Goal: Task Accomplishment & Management: Manage account settings

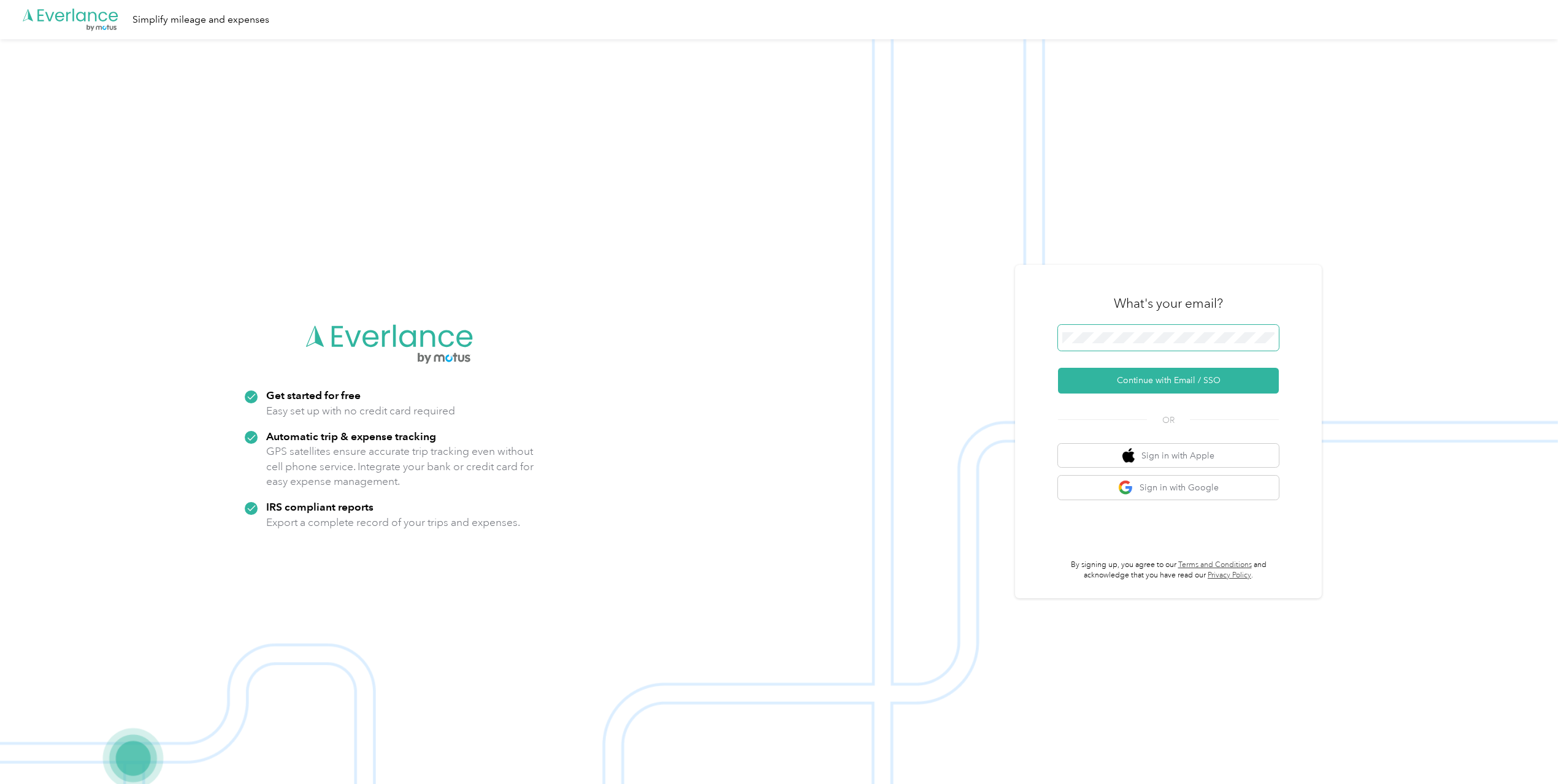
click at [1143, 331] on span at bounding box center [1168, 337] width 221 height 26
click at [1058, 368] on button "Continue with Email / SSO" at bounding box center [1168, 381] width 221 height 26
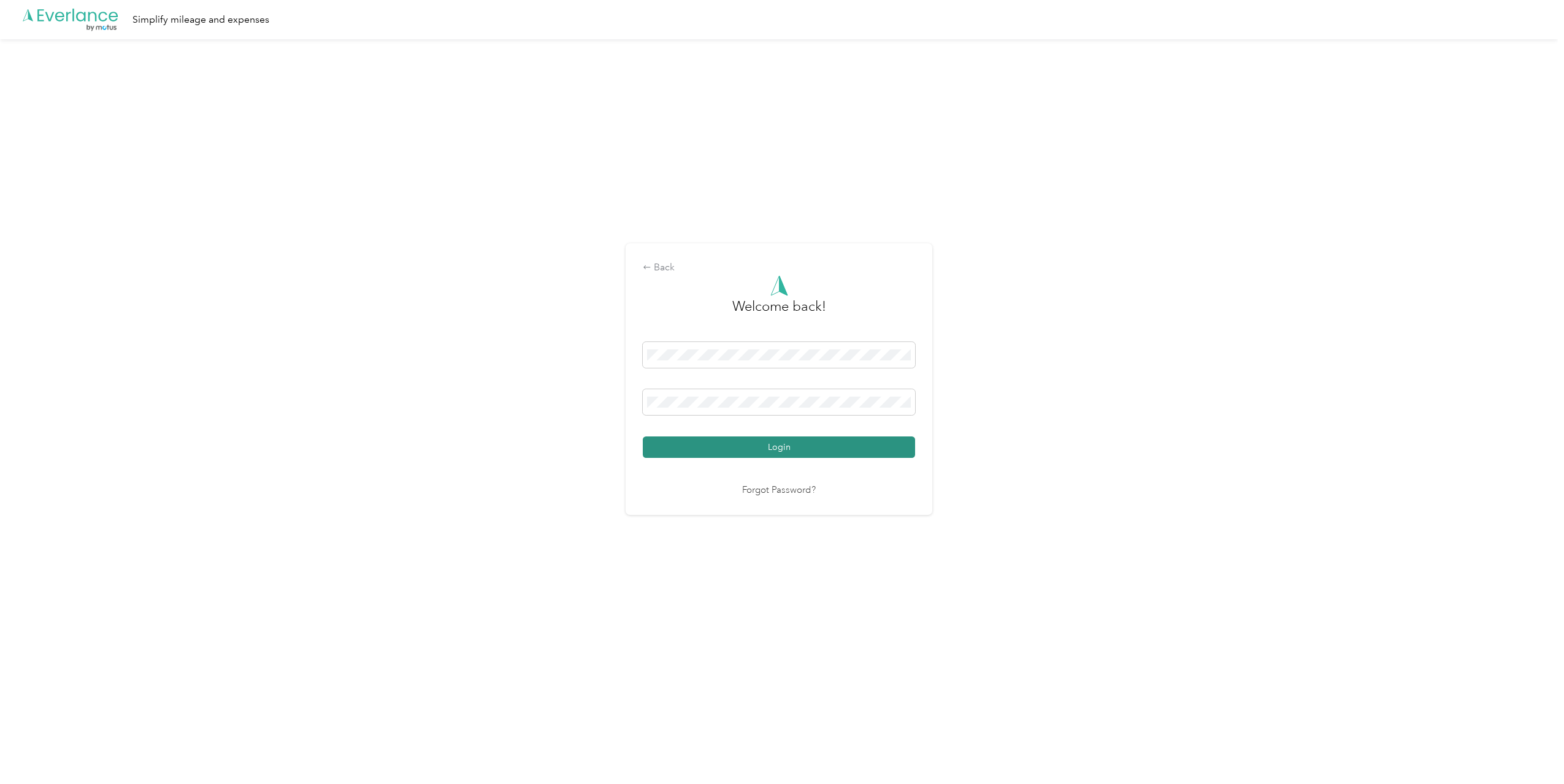
drag, startPoint x: 798, startPoint y: 437, endPoint x: 801, endPoint y: 444, distance: 7.6
click at [800, 437] on button "Login" at bounding box center [779, 447] width 272 height 21
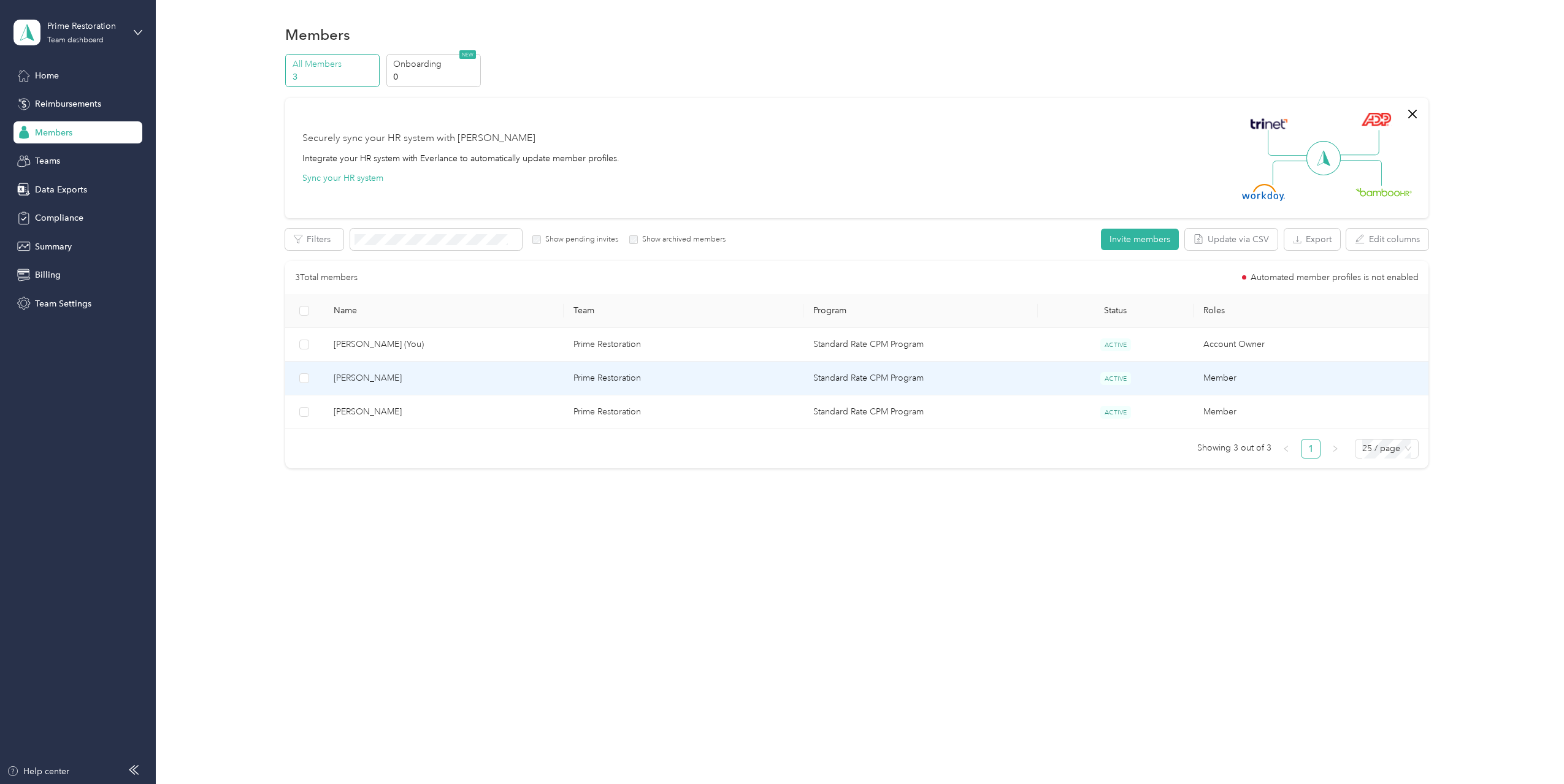
click at [426, 380] on span "[PERSON_NAME]" at bounding box center [444, 378] width 220 height 14
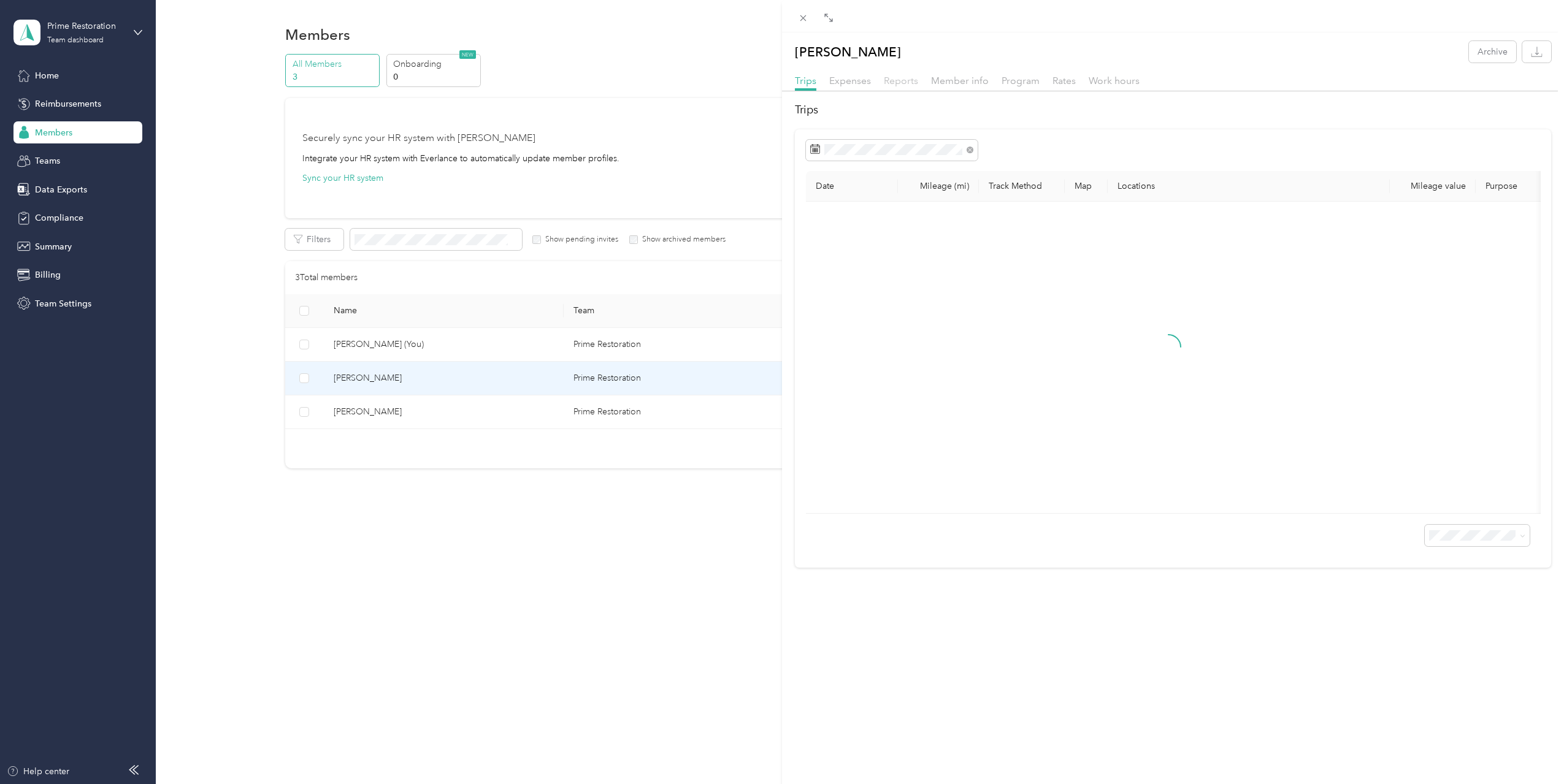
click at [900, 80] on span "Reports" at bounding box center [900, 81] width 34 height 12
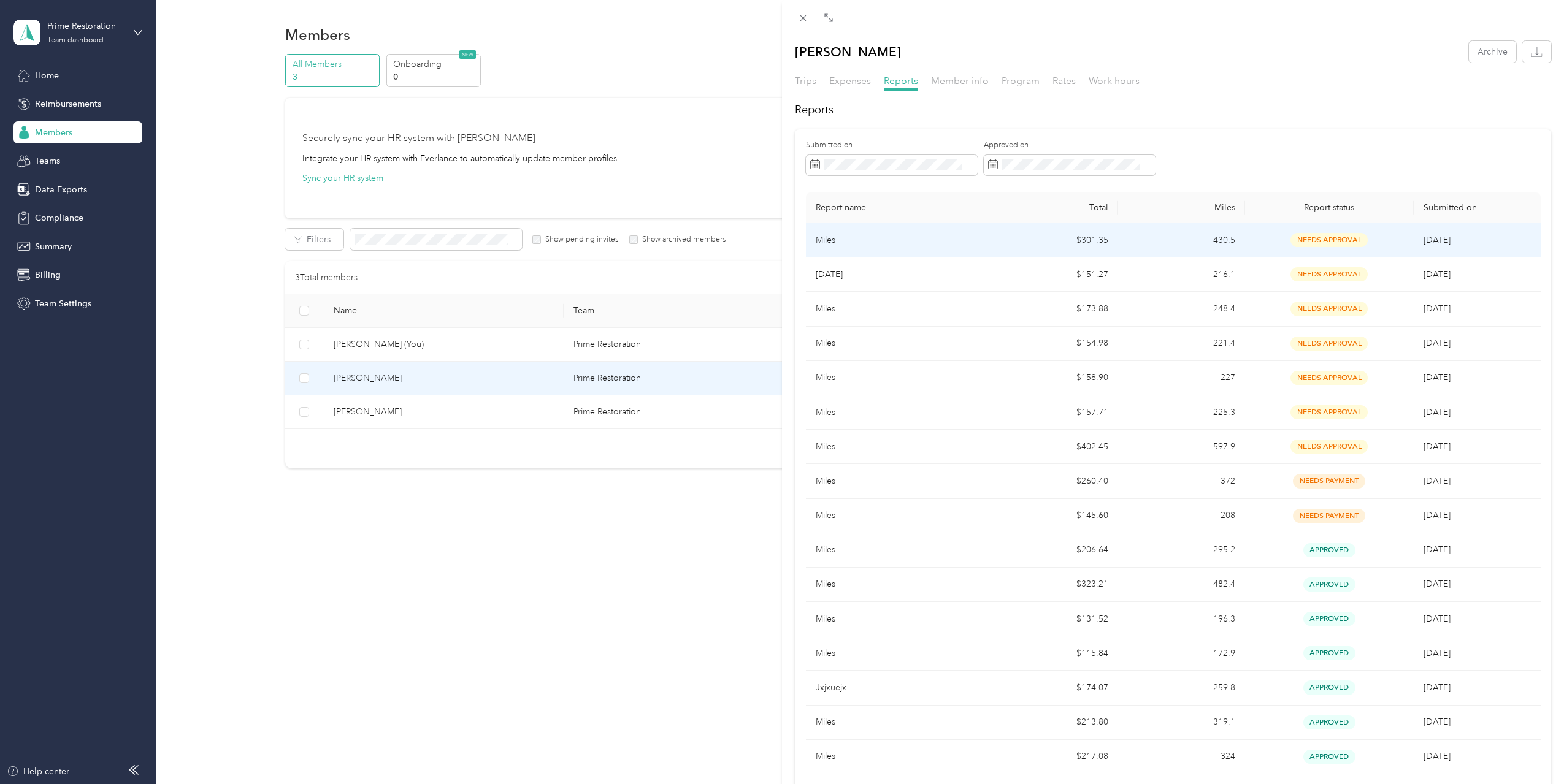
click at [856, 241] on p "Miles" at bounding box center [898, 240] width 166 height 14
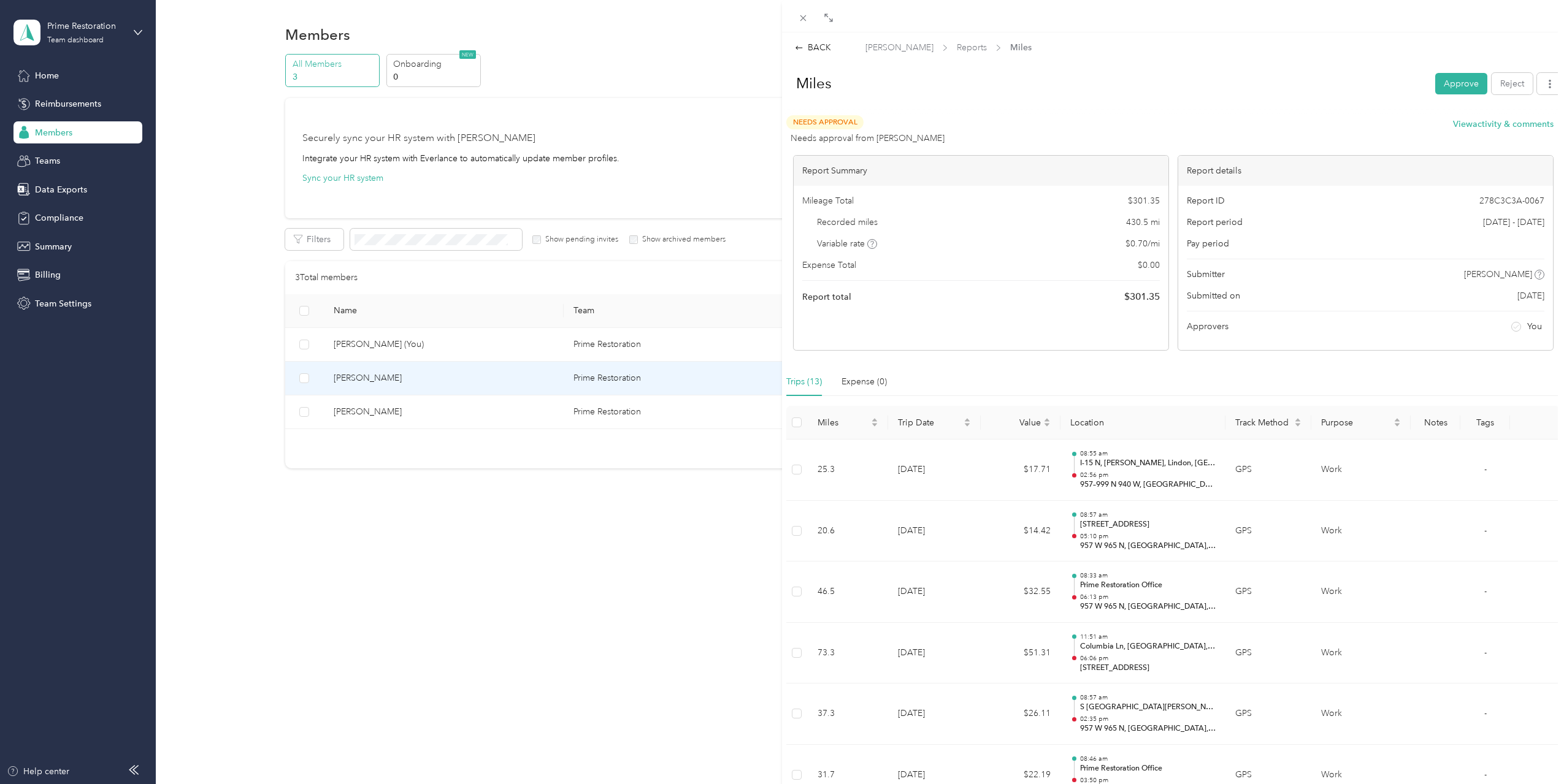
click at [1362, 119] on div "Needs Approval Needs approval from [PERSON_NAME] View activity & comments" at bounding box center [1170, 130] width 767 height 29
